Goal: Entertainment & Leisure: Consume media (video, audio)

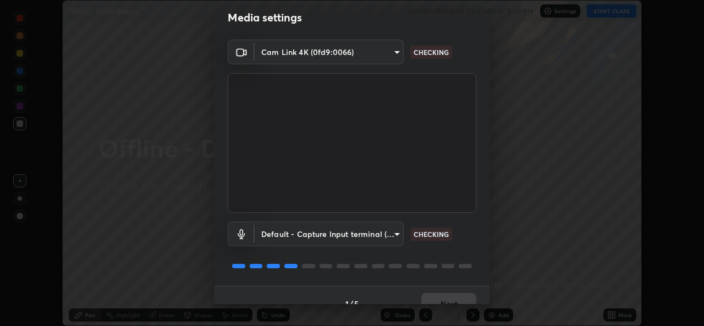
scroll to position [35, 0]
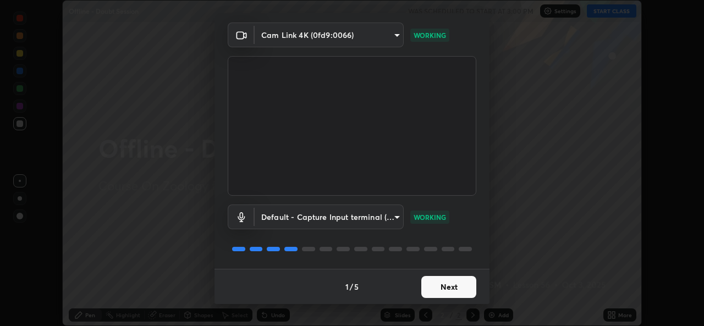
click at [435, 289] on button "Next" at bounding box center [448, 287] width 55 height 22
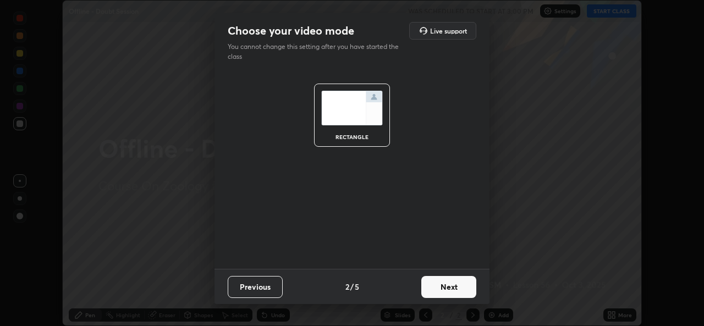
click at [435, 289] on button "Next" at bounding box center [448, 287] width 55 height 22
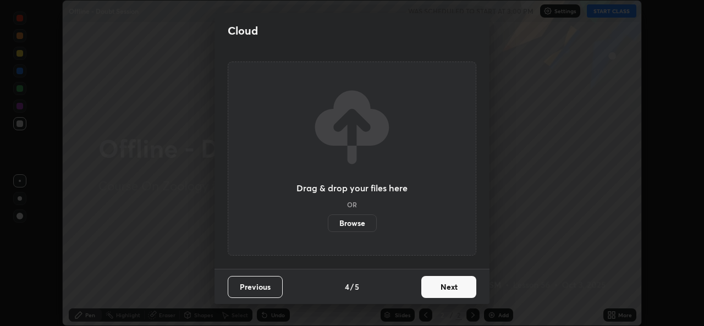
click at [436, 288] on button "Next" at bounding box center [448, 287] width 55 height 22
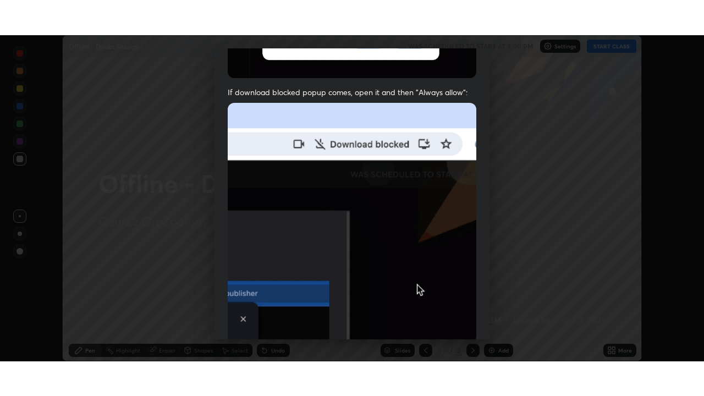
scroll to position [259, 0]
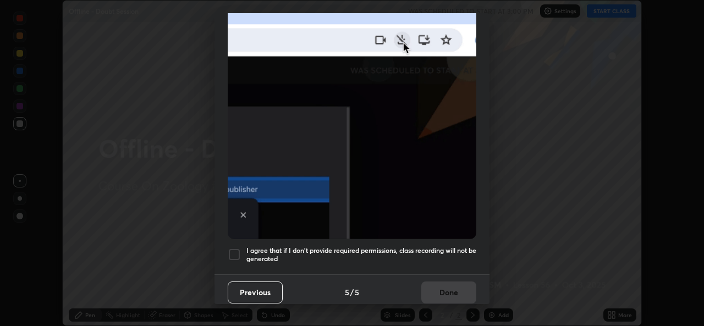
click at [231, 254] on div at bounding box center [234, 254] width 13 height 13
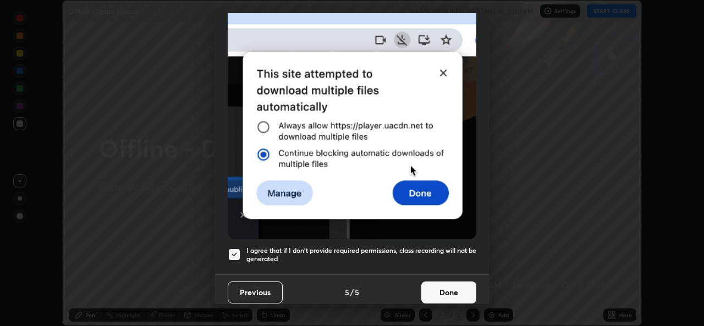
click at [441, 289] on button "Done" at bounding box center [448, 293] width 55 height 22
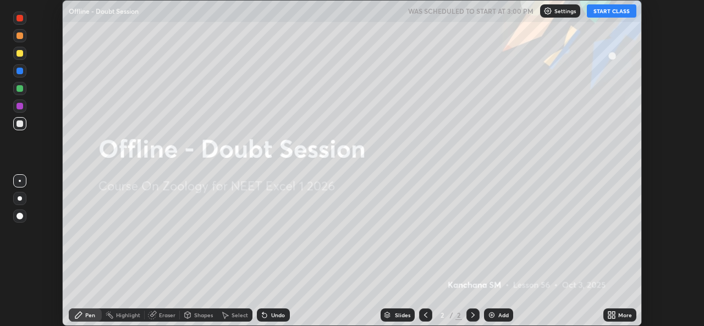
click at [602, 15] on button "START CLASS" at bounding box center [612, 10] width 50 height 13
click at [612, 314] on icon at bounding box center [613, 313] width 3 height 3
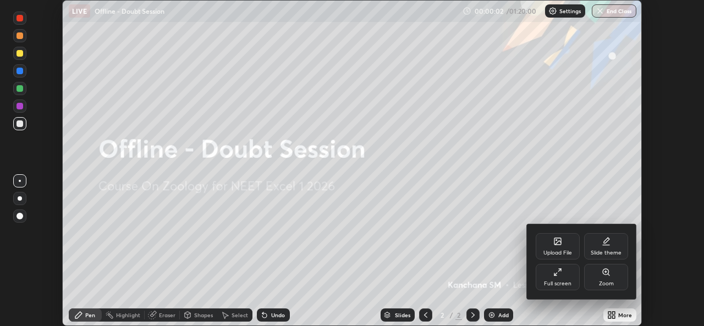
click at [561, 283] on div "Full screen" at bounding box center [558, 284] width 28 height 6
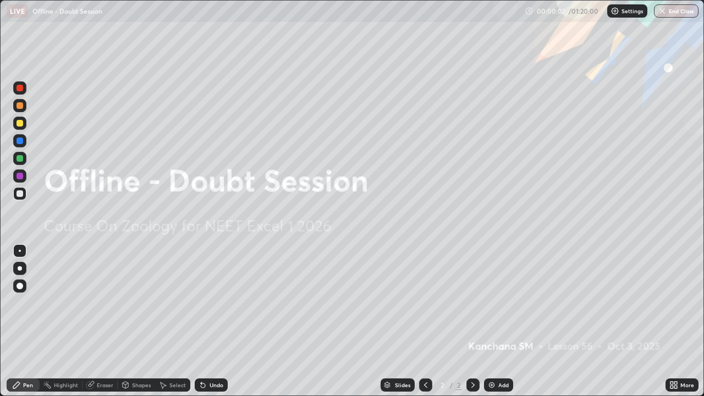
scroll to position [396, 704]
click at [491, 326] on img at bounding box center [491, 385] width 9 height 9
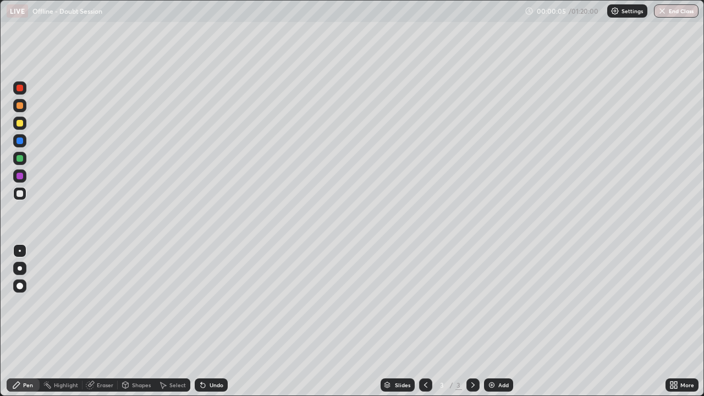
click at [26, 123] on div at bounding box center [19, 123] width 13 height 13
click at [20, 273] on div at bounding box center [19, 268] width 13 height 13
click at [19, 287] on div at bounding box center [20, 286] width 7 height 7
